Goal: Task Accomplishment & Management: Complete application form

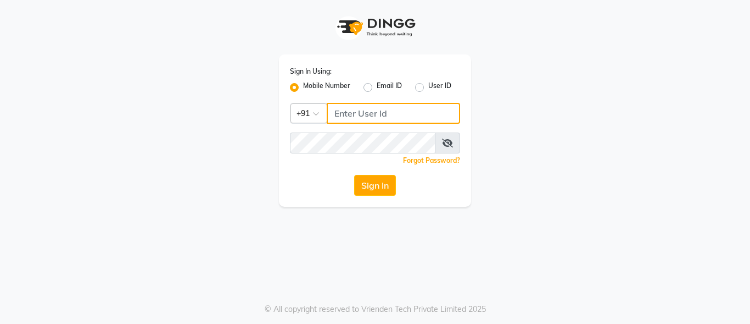
type input "9810390117"
click at [387, 202] on div "Sign In Using: Mobile Number Email ID User ID Country Code × [PHONE_NUMBER] Rem…" at bounding box center [375, 130] width 192 height 152
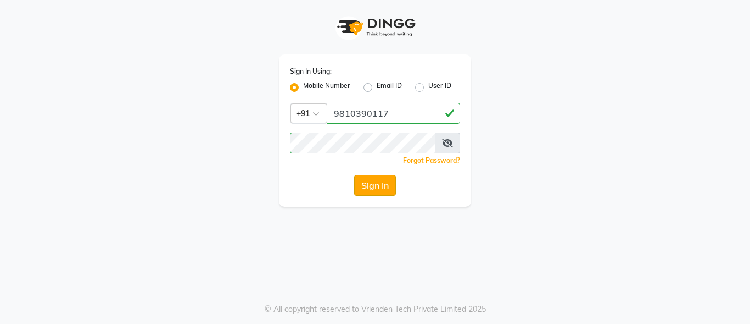
click at [380, 191] on button "Sign In" at bounding box center [375, 185] width 42 height 21
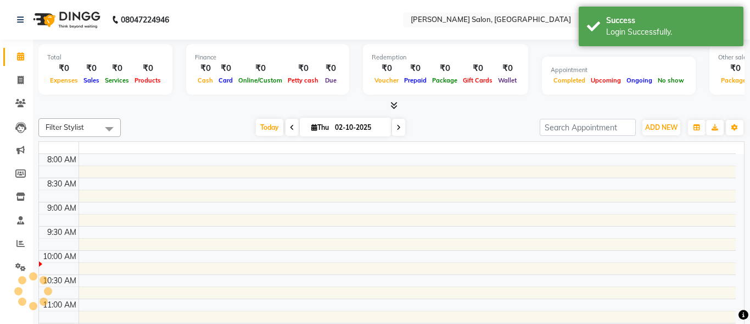
select select "en"
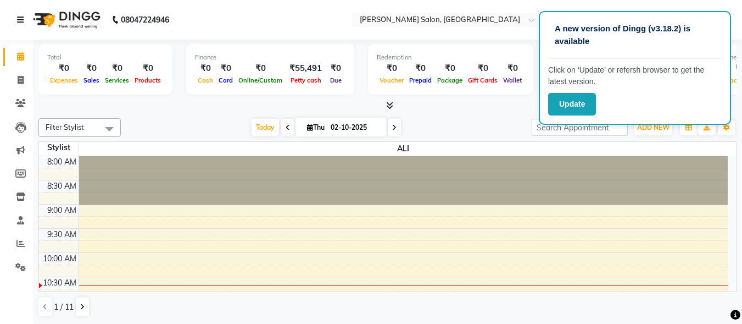
click at [20, 27] on link at bounding box center [22, 19] width 11 height 31
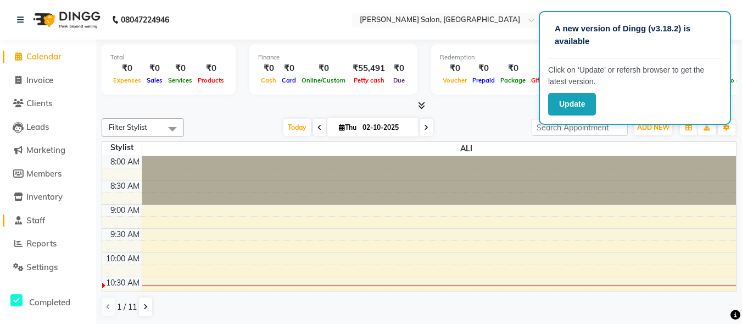
click at [45, 216] on span "Staff" at bounding box center [35, 220] width 19 height 10
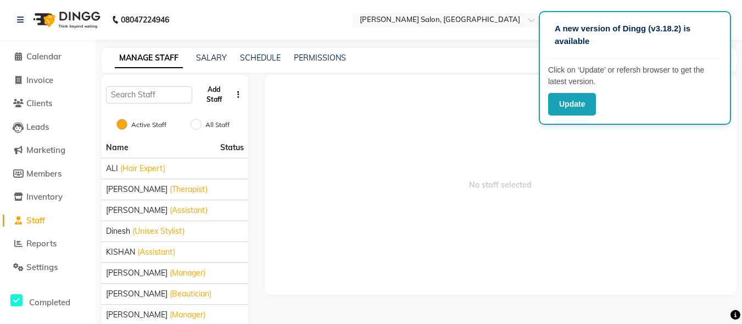
click at [225, 97] on button "Add Staff" at bounding box center [214, 94] width 35 height 29
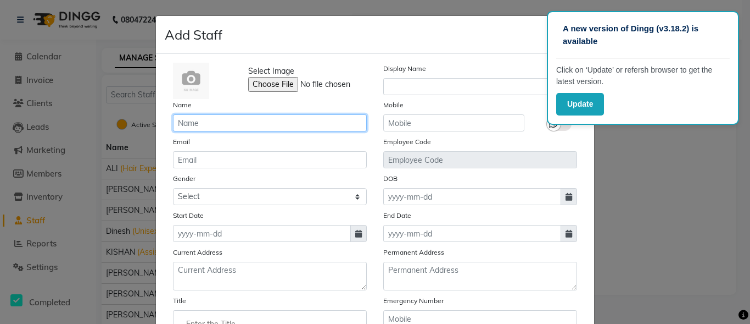
click at [220, 123] on input "text" at bounding box center [270, 122] width 194 height 17
type input "[PERSON_NAME]"
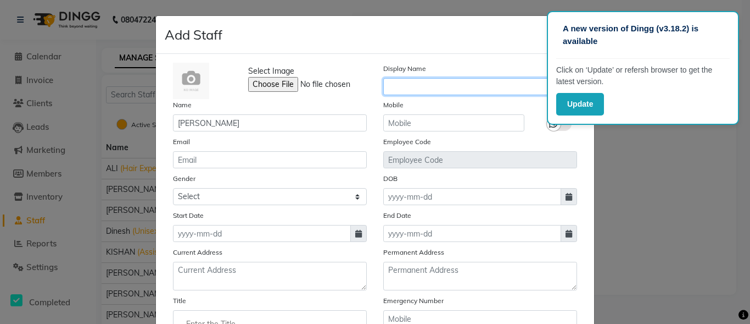
click at [497, 94] on input "text" at bounding box center [480, 86] width 194 height 17
type input "[PERSON_NAME]"
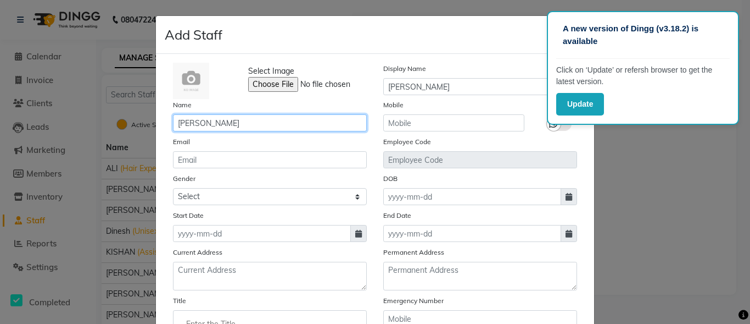
click at [226, 126] on input "[PERSON_NAME]" at bounding box center [270, 122] width 194 height 17
click at [222, 121] on input "[PERSON_NAME]" at bounding box center [270, 122] width 194 height 17
click at [230, 124] on input "[PERSON_NAME]" at bounding box center [270, 122] width 194 height 17
type input "[PERSON_NAME]"
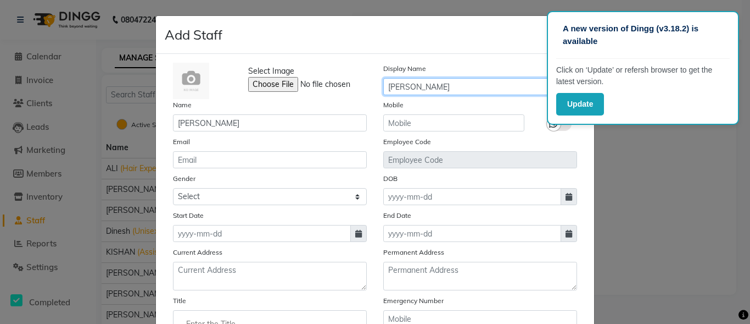
click at [440, 84] on input "[PERSON_NAME]" at bounding box center [480, 86] width 194 height 17
type input "[PERSON_NAME]"
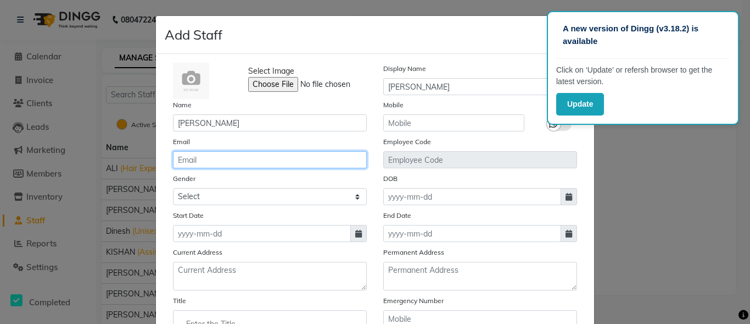
click at [227, 157] on input "email" at bounding box center [270, 159] width 194 height 17
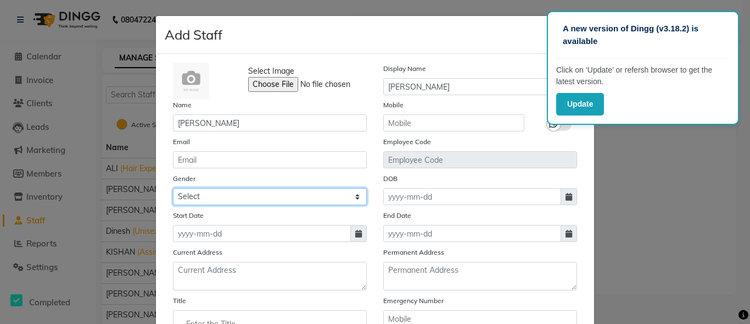
click at [248, 199] on select "Select [DEMOGRAPHIC_DATA] [DEMOGRAPHIC_DATA] Other Prefer Not To Say" at bounding box center [270, 196] width 194 height 17
click at [173, 188] on select "Select [DEMOGRAPHIC_DATA] [DEMOGRAPHIC_DATA] Other Prefer Not To Say" at bounding box center [270, 196] width 194 height 17
click at [237, 198] on select "Select [DEMOGRAPHIC_DATA] [DEMOGRAPHIC_DATA] Other Prefer Not To Say" at bounding box center [270, 196] width 194 height 17
select select "[DEMOGRAPHIC_DATA]"
click at [173, 188] on select "Select [DEMOGRAPHIC_DATA] [DEMOGRAPHIC_DATA] Other Prefer Not To Say" at bounding box center [270, 196] width 194 height 17
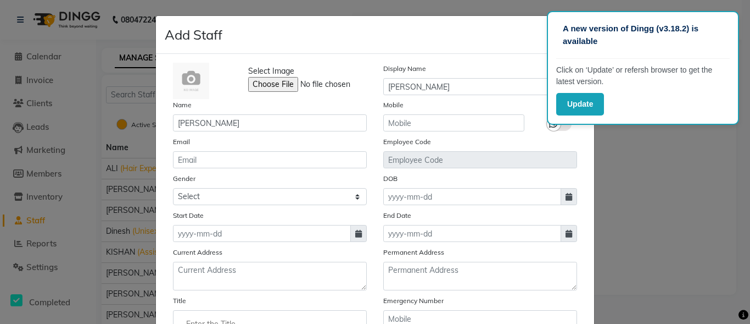
click at [359, 233] on span at bounding box center [358, 233] width 16 height 17
select select "10"
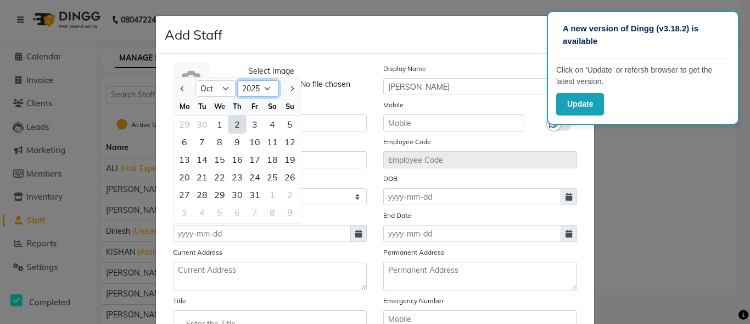
click at [263, 87] on select "2015 2016 2017 2018 2019 2020 2021 2022 2023 2024 2025 2026 2027 2028 2029 2030…" at bounding box center [258, 88] width 42 height 16
drag, startPoint x: 264, startPoint y: 88, endPoint x: 262, endPoint y: 96, distance: 8.0
click at [264, 88] on select "2015 2016 2017 2018 2019 2020 2021 2022 2023 2024 2025 2026 2027 2028 2029 2030…" at bounding box center [258, 88] width 42 height 16
click at [237, 80] on select "2015 2016 2017 2018 2019 2020 2021 2022 2023 2024 2025 2026 2027 2028 2029 2030…" at bounding box center [258, 88] width 42 height 16
click at [261, 87] on select "2005 2006 2007 2008 2009 2010 2011 2012 2013 2014 2015 2016 2017 2018 2019 2020…" at bounding box center [258, 88] width 42 height 16
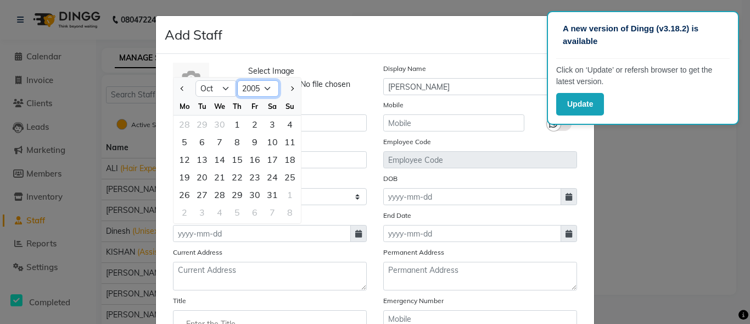
click at [237, 80] on select "2005 2006 2007 2008 2009 2010 2011 2012 2013 2014 2015 2016 2017 2018 2019 2020…" at bounding box center [258, 88] width 42 height 16
click at [267, 91] on select "1995 1996 1997 1998 1999 2000 2001 2002 2003 2004 2005 2006 2007 2008 2009 2010…" at bounding box center [258, 88] width 42 height 16
select select "1996"
click at [237, 80] on select "1995 1996 1997 1998 1999 2000 2001 2002 2003 2004 2005 2006 2007 2008 2009 2010…" at bounding box center [258, 88] width 42 height 16
click at [222, 88] on select "Jan Feb Mar Apr May Jun [DATE] Aug Sep Oct Nov Dec" at bounding box center [217, 88] width 42 height 16
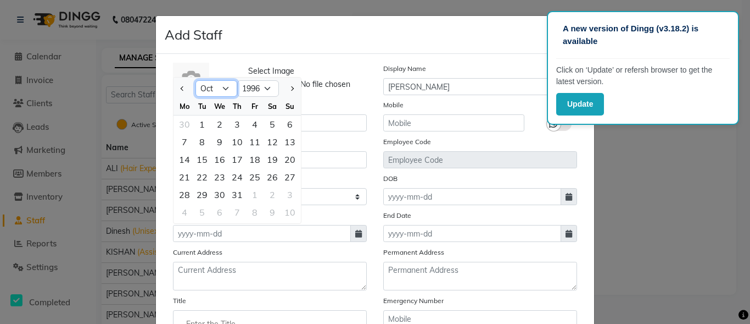
select select "8"
click at [196, 80] on select "Jan Feb Mar Apr May Jun [DATE] Aug Sep Oct Nov Dec" at bounding box center [217, 88] width 42 height 16
click at [196, 178] on div "20" at bounding box center [202, 177] width 18 height 18
type input "[DATE]"
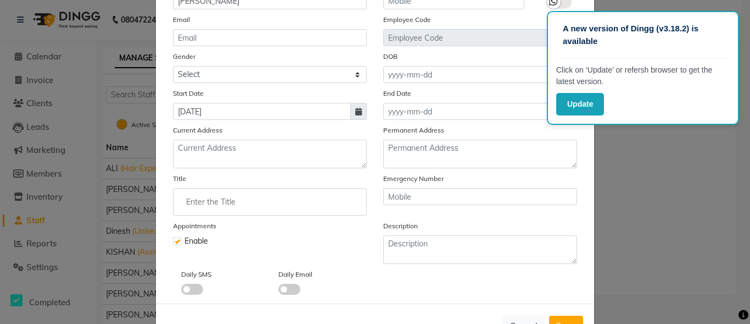
scroll to position [161, 0]
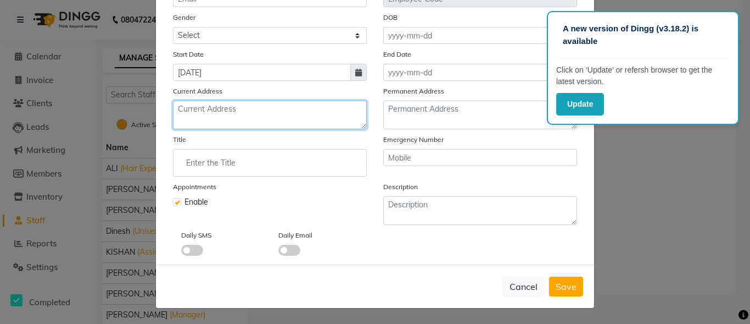
click at [218, 106] on textarea at bounding box center [270, 115] width 194 height 29
type textarea "SECTOR 21C [GEOGRAPHIC_DATA]"
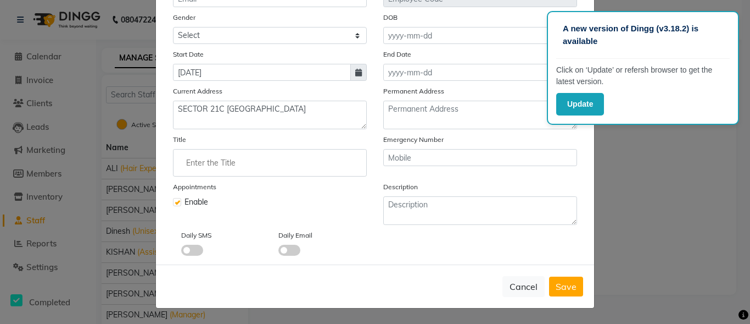
click at [239, 149] on ng-autocomplete at bounding box center [270, 162] width 194 height 27
click at [237, 156] on input "Enter the Title" at bounding box center [270, 163] width 184 height 22
click at [348, 210] on icon "close" at bounding box center [352, 210] width 10 height 10
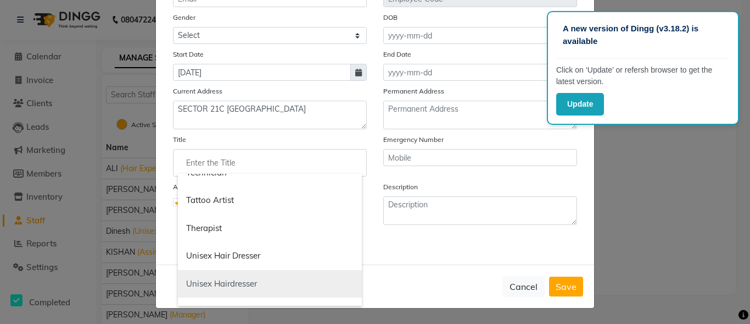
scroll to position [1283, 0]
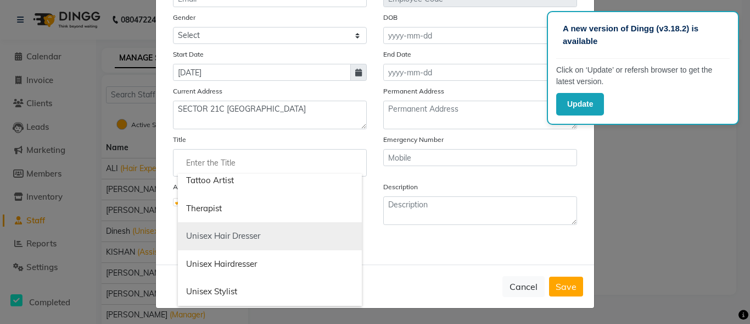
click at [225, 242] on link "Unisex Hair Dresser" at bounding box center [270, 236] width 184 height 28
type input "Unisex Hair Dresser"
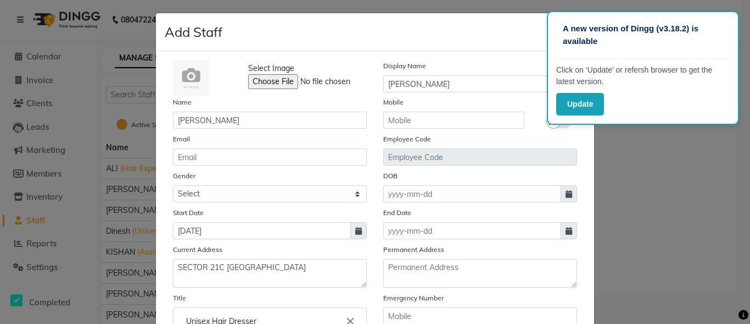
scroll to position [0, 0]
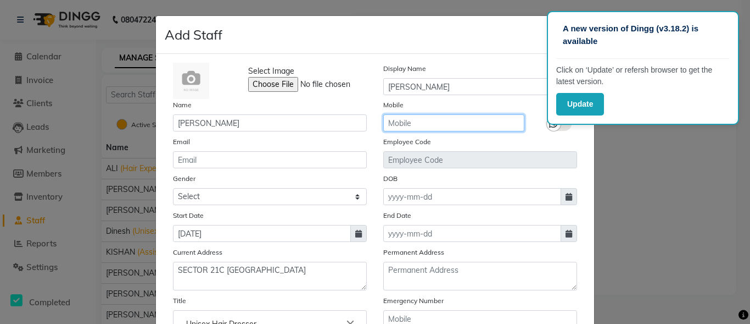
click at [426, 126] on input "text" at bounding box center [453, 122] width 141 height 17
type input "8585998190"
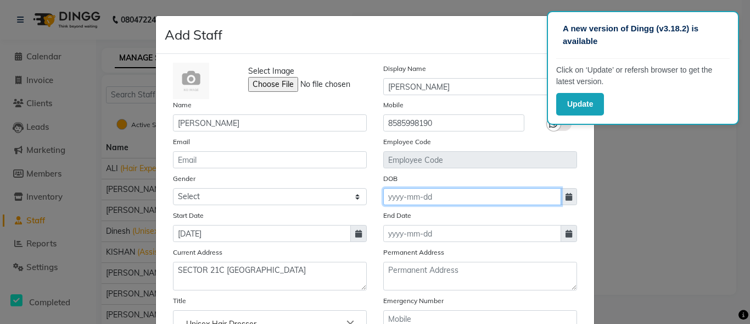
click at [428, 192] on input at bounding box center [472, 196] width 178 height 17
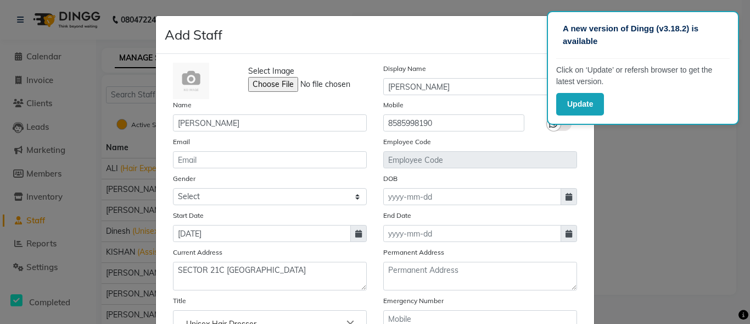
select select "10"
select select "2025"
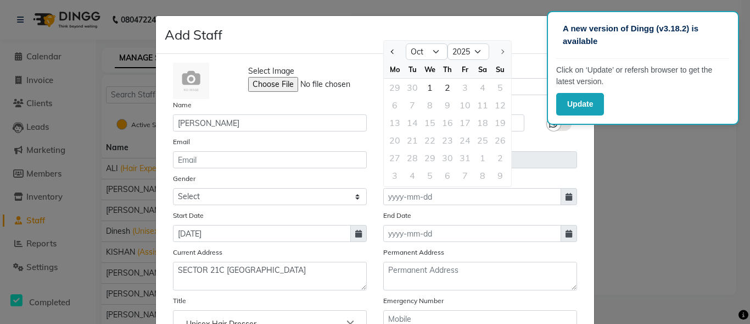
click at [353, 236] on span at bounding box center [358, 233] width 16 height 17
select select "8"
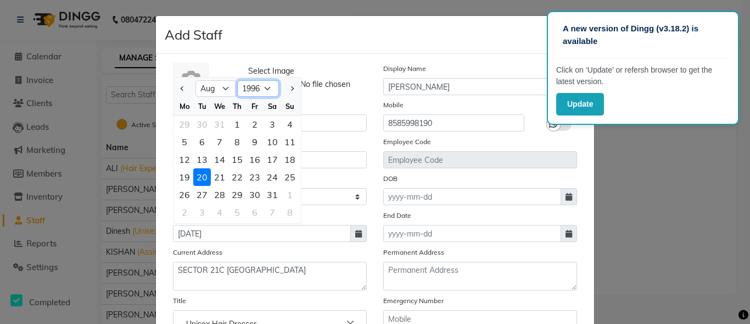
click at [263, 88] on select "1986 1987 1988 1989 1990 1991 1992 1993 1994 1995 1996 1997 1998 1999 2000 2001…" at bounding box center [258, 88] width 42 height 16
click at [237, 80] on select "1986 1987 1988 1989 1990 1991 1992 1993 1994 1995 1996 1997 1998 1999 2000 2001…" at bounding box center [258, 88] width 42 height 16
click at [261, 82] on select "1996 1997 1998 1999 2000 2001 2002 2003 2004 2005 2006 2007 2008 2009 2010 2011…" at bounding box center [258, 88] width 42 height 16
click at [237, 80] on select "1996 1997 1998 1999 2000 2001 2002 2003 2004 2005 2006 2007 2008 2009 2010 2011…" at bounding box center [258, 88] width 42 height 16
click at [259, 87] on select "2006 2007 2008 2009 2010 2011 2012 2013 2014 2015 2016 2017 2018 2019 2020 2021…" at bounding box center [258, 88] width 42 height 16
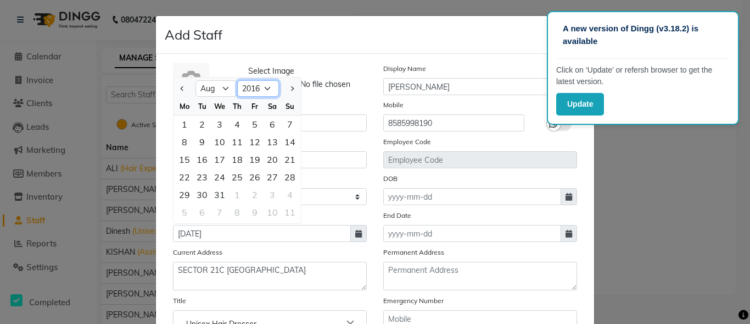
select select "2025"
click at [237, 80] on select "2006 2007 2008 2009 2010 2011 2012 2013 2014 2015 2016 2017 2018 2019 2020 2021…" at bounding box center [258, 88] width 42 height 16
click at [223, 91] on select "Jan Feb Mar Apr May Jun [DATE] Aug Sep Oct Nov Dec" at bounding box center [217, 88] width 42 height 16
select select "10"
click at [196, 80] on select "Jan Feb Mar Apr May Jun [DATE] Aug Sep Oct Nov Dec" at bounding box center [217, 88] width 42 height 16
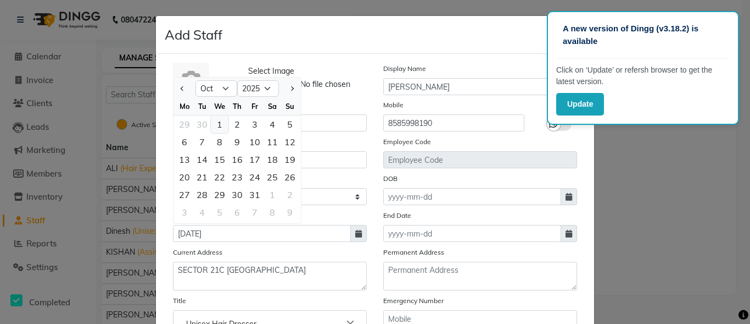
click at [215, 124] on div "1" at bounding box center [220, 124] width 18 height 18
type input "01-10-2025"
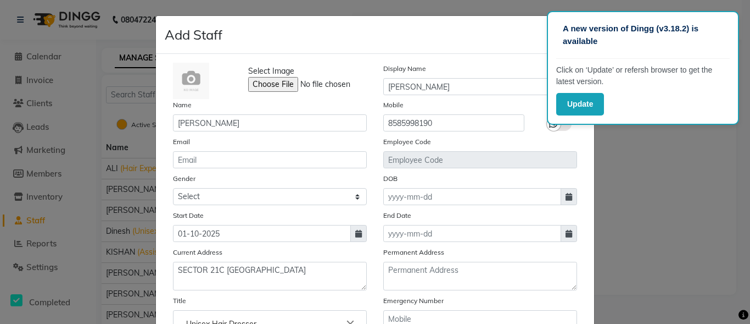
scroll to position [55, 0]
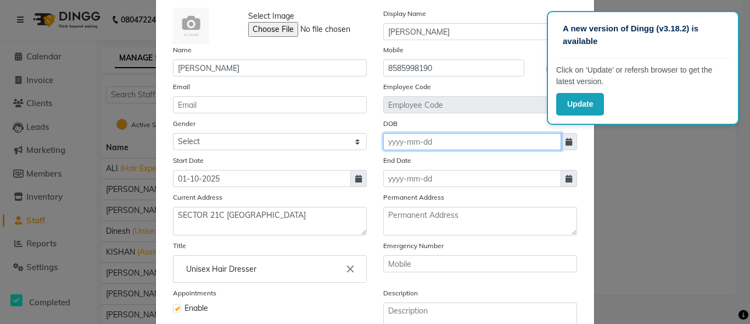
click at [458, 139] on input at bounding box center [472, 141] width 178 height 17
select select "10"
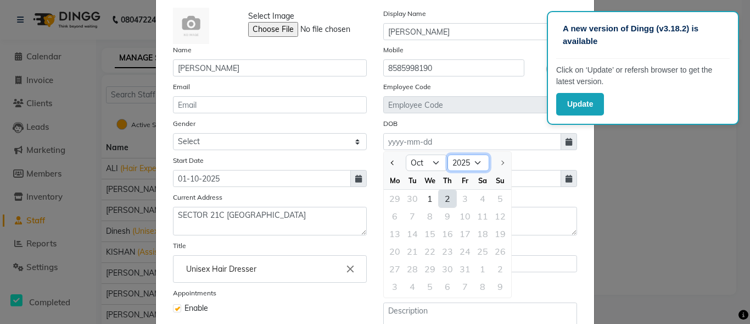
click at [470, 160] on select "1920 1921 1922 1923 1924 1925 1926 1927 1928 1929 1930 1931 1932 1933 1934 1935…" at bounding box center [469, 162] width 42 height 16
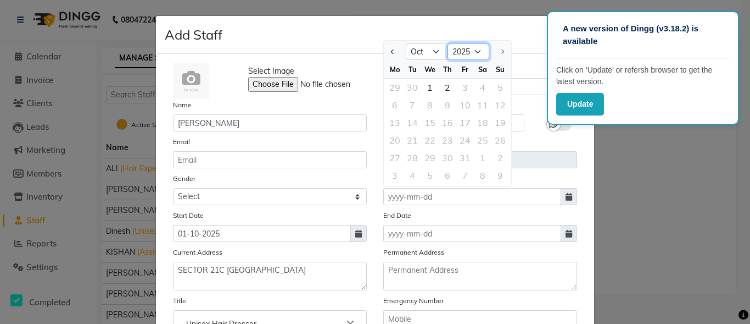
click at [470, 52] on select "1920 1921 1922 1923 1924 1925 1926 1927 1928 1929 1930 1931 1932 1933 1934 1935…" at bounding box center [469, 51] width 42 height 16
click at [475, 53] on select "1920 1921 1922 1923 1924 1925 1926 1927 1928 1929 1930 1931 1932 1933 1934 1935…" at bounding box center [469, 51] width 42 height 16
select select "1996"
click at [448, 43] on select "1920 1921 1922 1923 1924 1925 1926 1927 1928 1929 1930 1931 1932 1933 1934 1935…" at bounding box center [469, 51] width 42 height 16
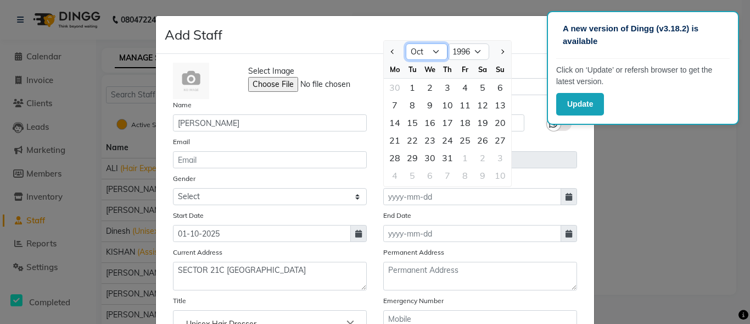
click at [423, 47] on select "Jan Feb Mar Apr May Jun [DATE] Aug Sep Oct Nov Dec" at bounding box center [427, 51] width 42 height 16
select select "8"
click at [406, 43] on select "Jan Feb Mar Apr May Jun [DATE] Aug Sep Oct Nov Dec" at bounding box center [427, 51] width 42 height 16
click at [405, 141] on div "20" at bounding box center [413, 140] width 18 height 18
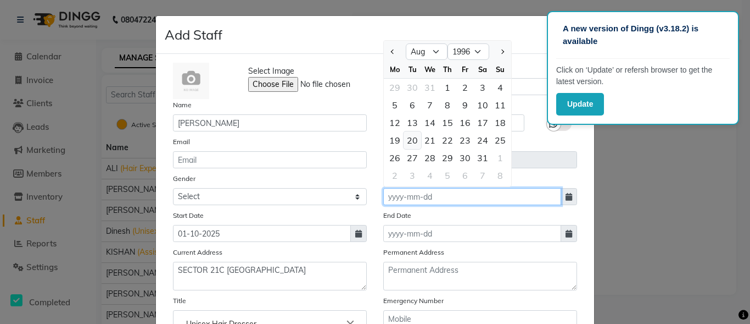
type input "[DATE]"
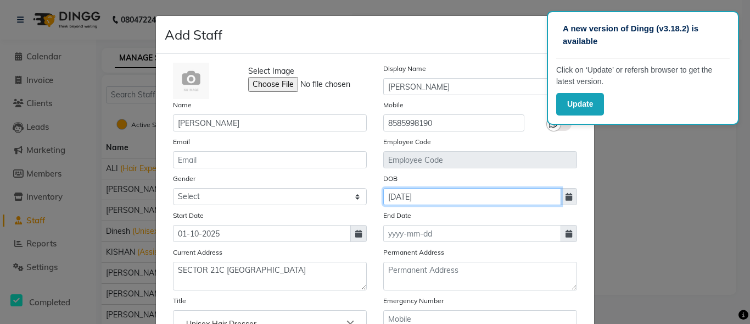
scroll to position [110, 0]
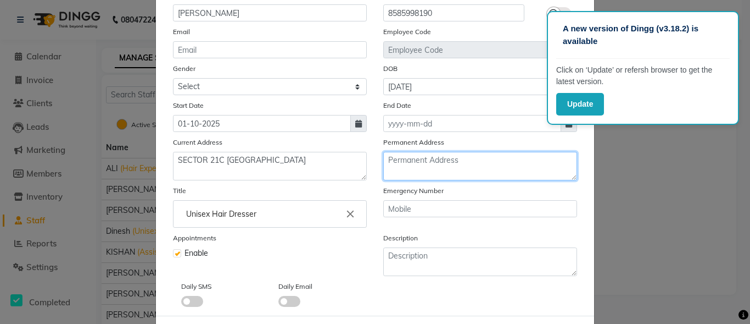
click at [415, 152] on textarea at bounding box center [480, 166] width 194 height 29
type textarea "SECTOR 21 C FBD"
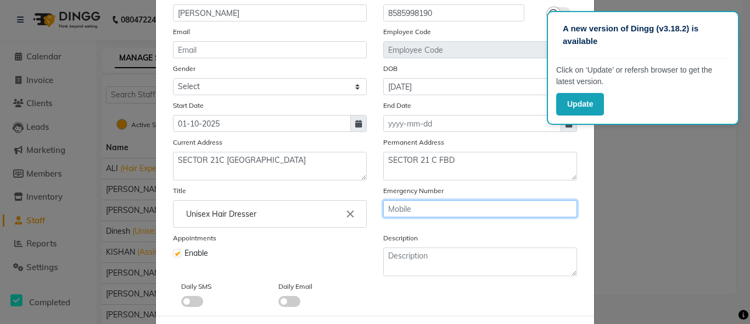
click at [434, 212] on input "text" at bounding box center [480, 208] width 194 height 17
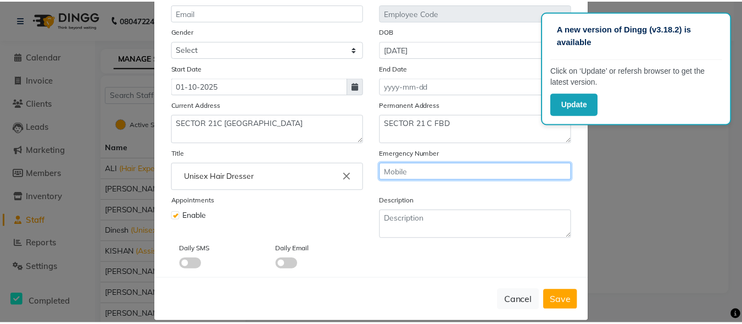
scroll to position [161, 0]
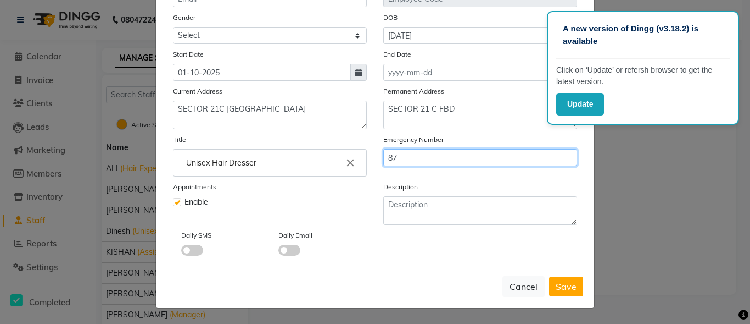
type input "8"
type input "9625189146"
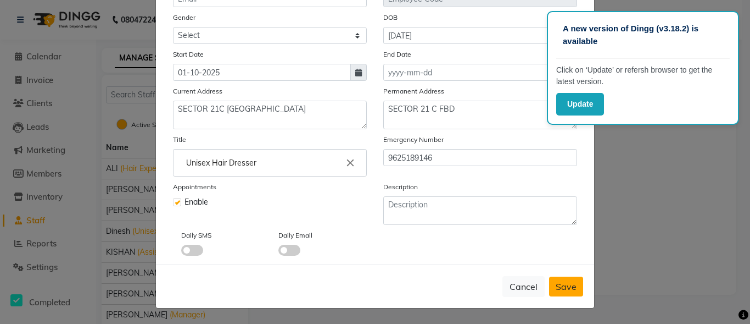
click at [567, 281] on button "Save" at bounding box center [566, 286] width 34 height 20
select select
checkbox input "false"
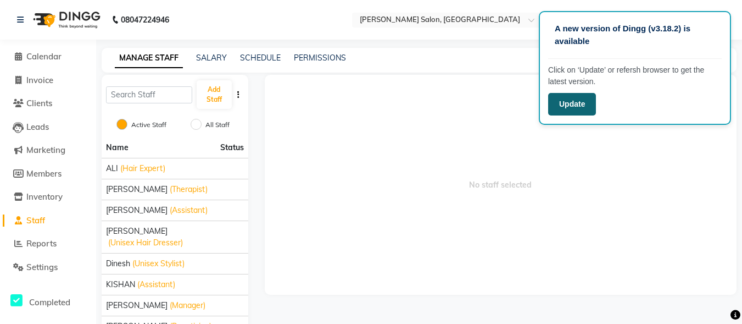
click at [571, 105] on button "Update" at bounding box center [572, 104] width 48 height 23
